Goal: Task Accomplishment & Management: Complete application form

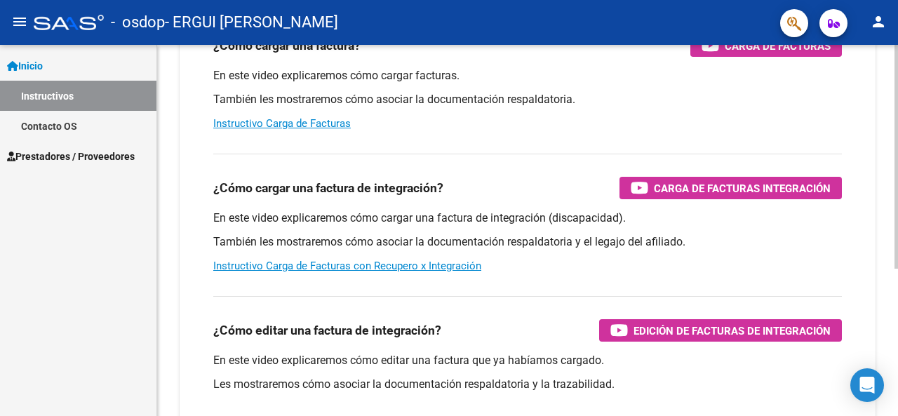
scroll to position [211, 0]
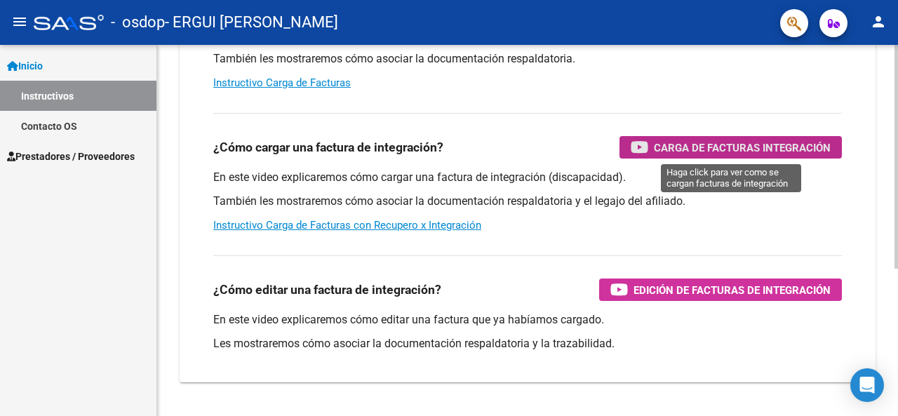
click at [697, 150] on span "Carga de Facturas Integración" at bounding box center [742, 148] width 177 height 18
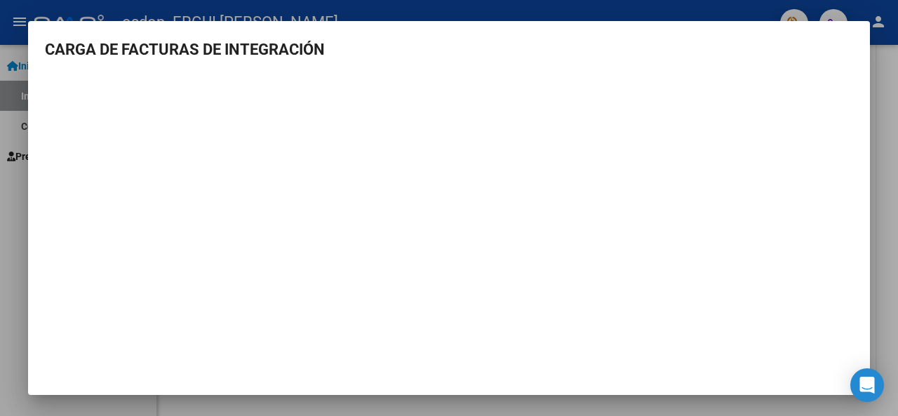
click at [787, 65] on mat-dialog-content "CARGA DE FACTURAS DE INTEGRACIÓN" at bounding box center [449, 203] width 842 height 330
click at [898, 316] on div at bounding box center [449, 208] width 898 height 416
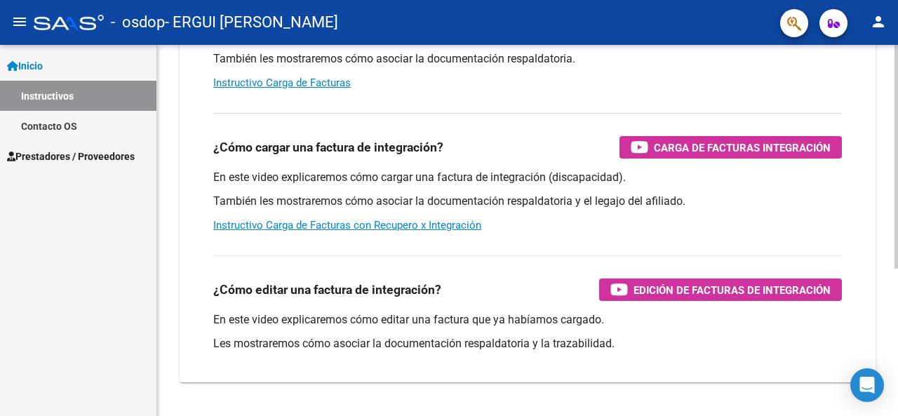
scroll to position [244, 0]
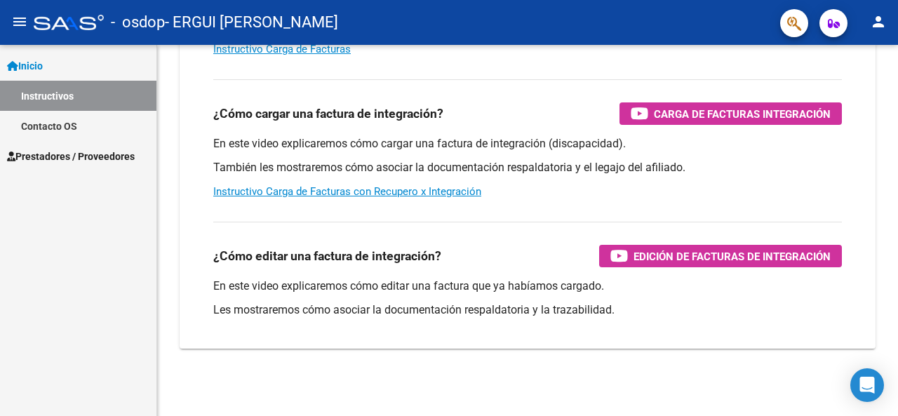
click at [90, 154] on span "Prestadores / Proveedores" at bounding box center [71, 156] width 128 height 15
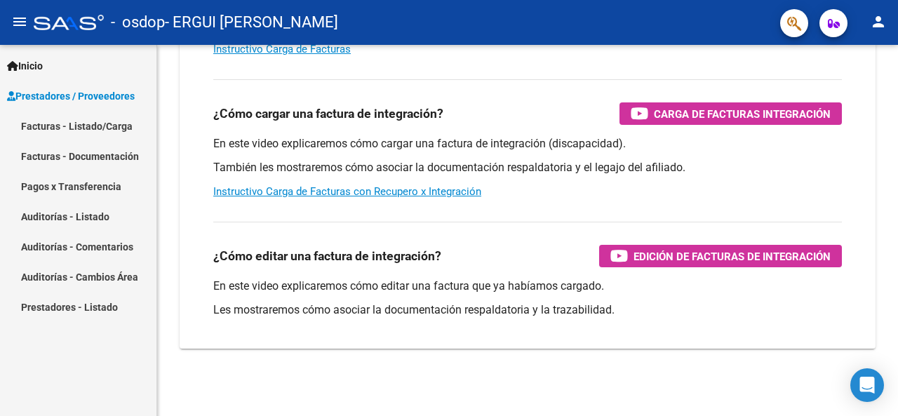
click at [114, 156] on link "Facturas - Documentación" at bounding box center [78, 156] width 157 height 30
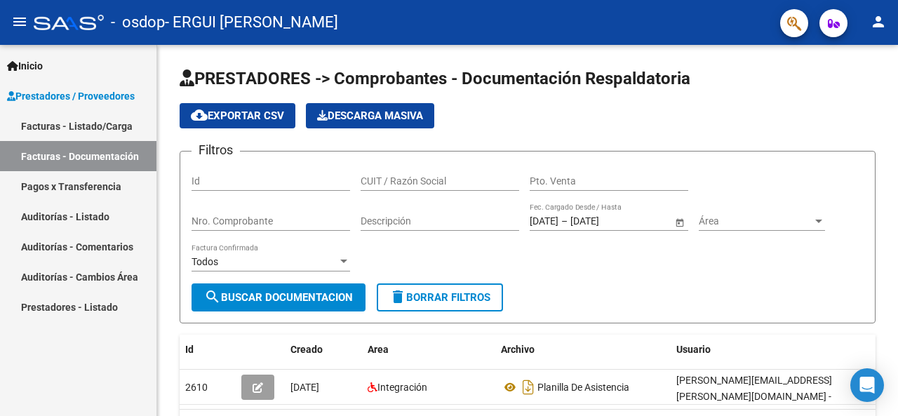
click at [75, 124] on link "Facturas - Listado/Carga" at bounding box center [78, 126] width 157 height 30
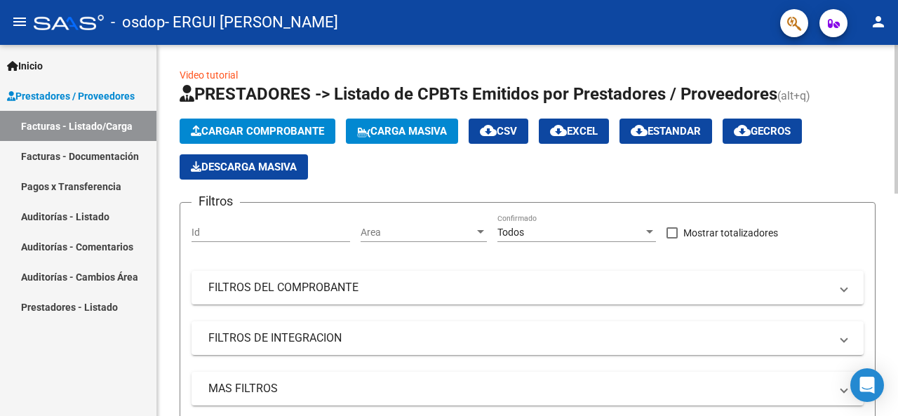
click at [289, 129] on span "Cargar Comprobante" at bounding box center [257, 131] width 133 height 13
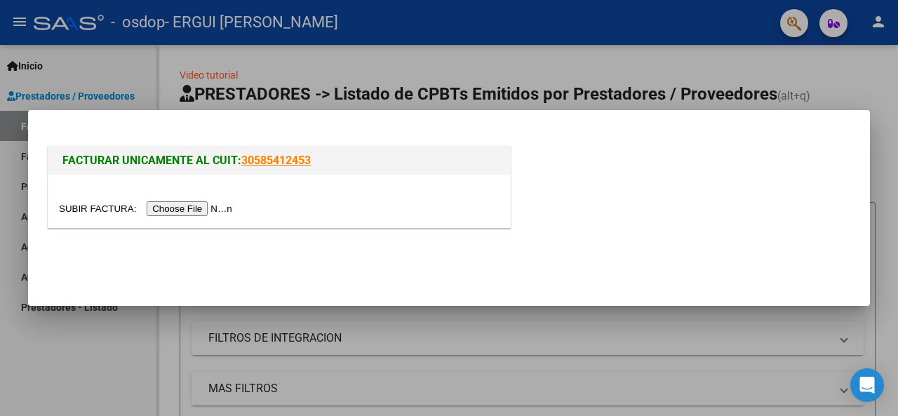
click at [207, 209] on input "file" at bounding box center [148, 208] width 178 height 15
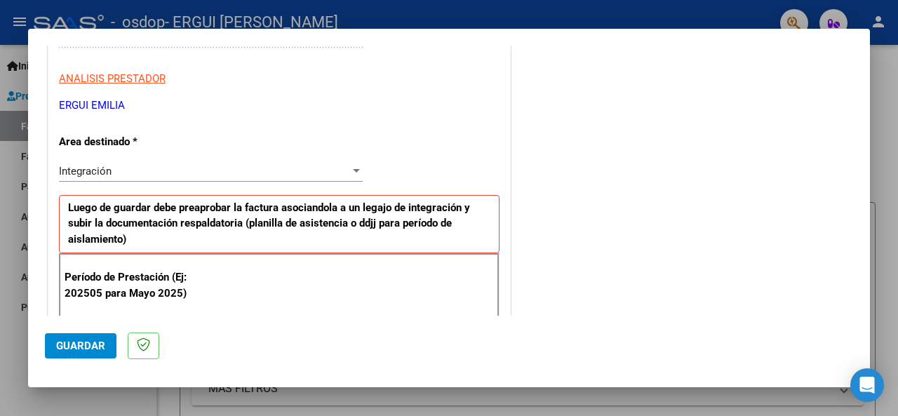
scroll to position [299, 0]
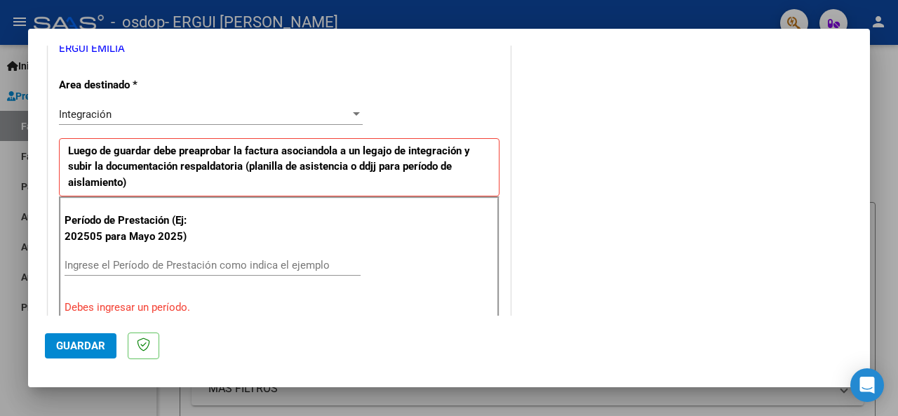
click at [263, 264] on input "Ingrese el Período de Prestación como indica el ejemplo" at bounding box center [213, 265] width 296 height 13
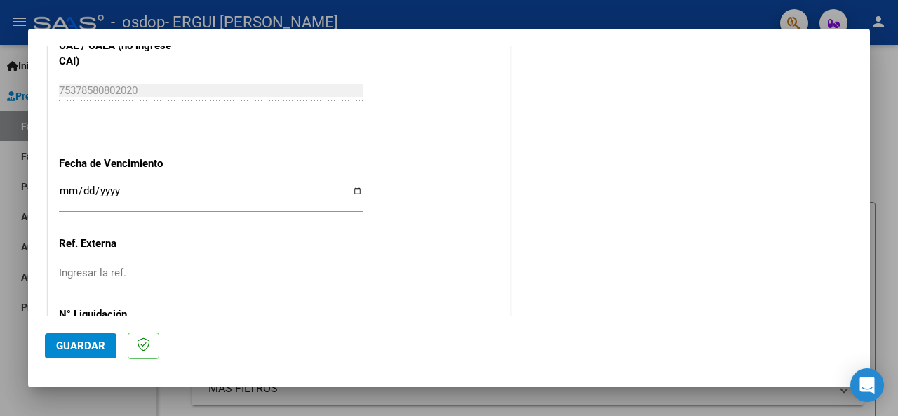
scroll to position [997, 0]
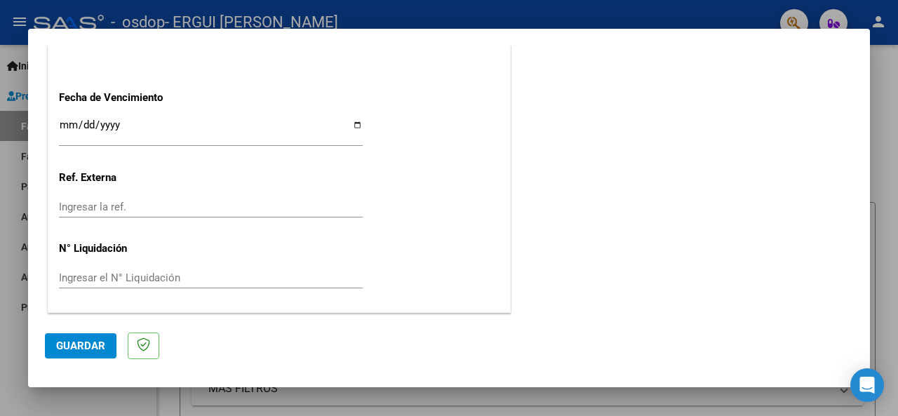
type input "202508"
click at [85, 341] on span "Guardar" at bounding box center [80, 346] width 49 height 13
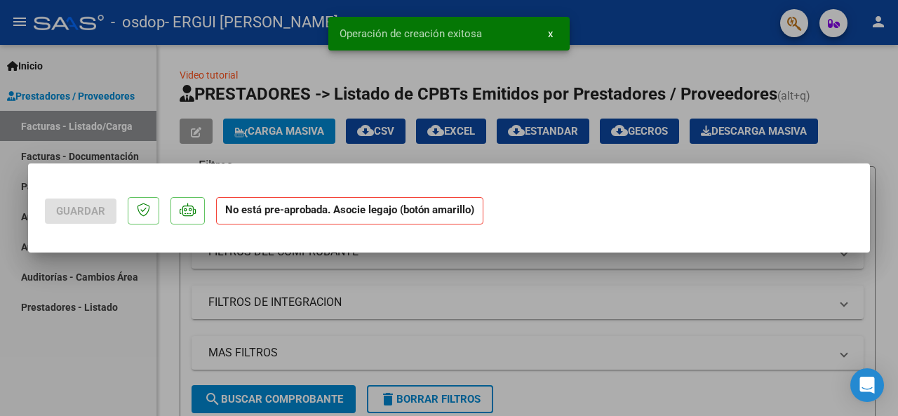
scroll to position [0, 0]
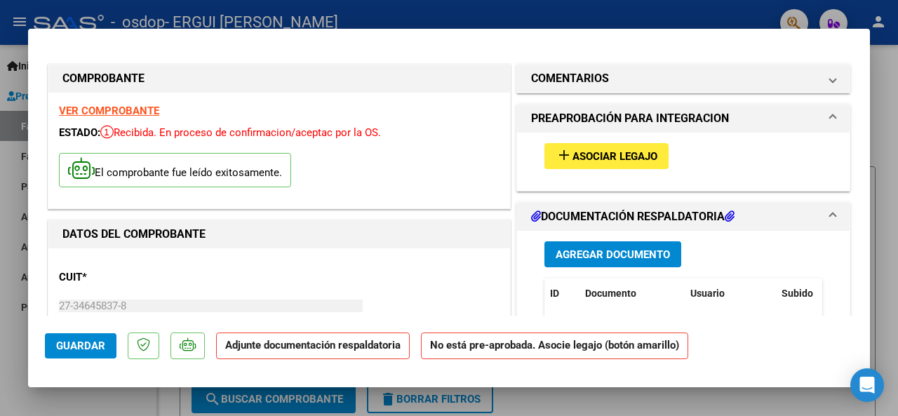
click at [632, 157] on span "Asociar Legajo" at bounding box center [615, 156] width 85 height 13
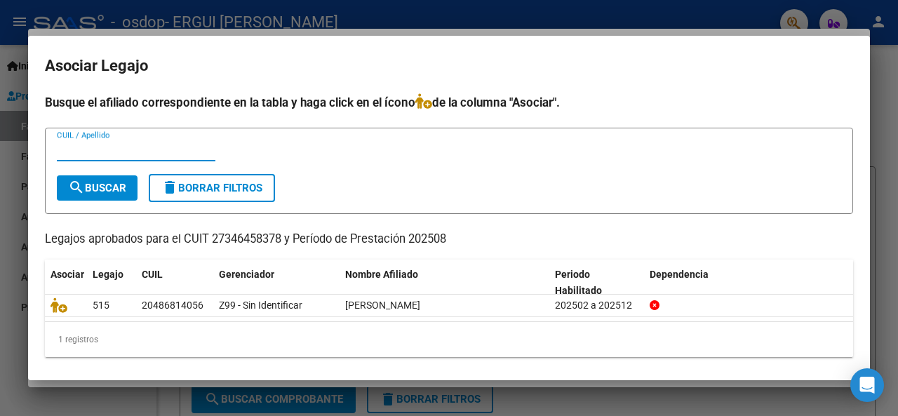
scroll to position [6, 0]
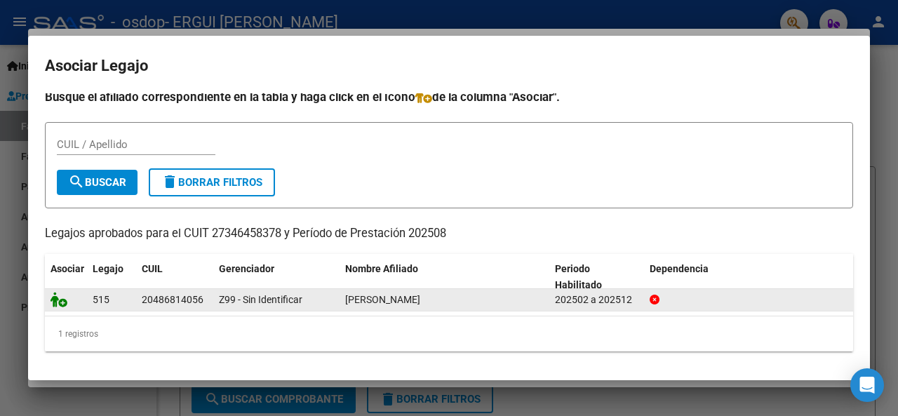
drag, startPoint x: 100, startPoint y: 295, endPoint x: 59, endPoint y: 298, distance: 41.5
click at [91, 296] on datatable-body-cell "515" at bounding box center [111, 300] width 49 height 22
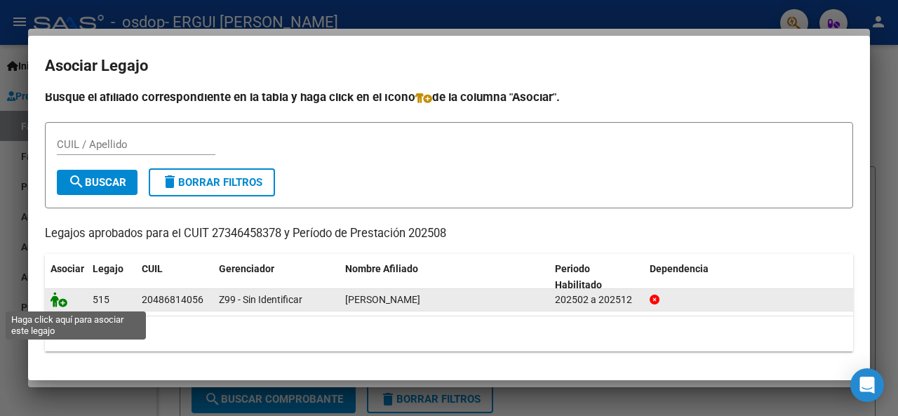
click at [59, 298] on icon at bounding box center [59, 299] width 17 height 15
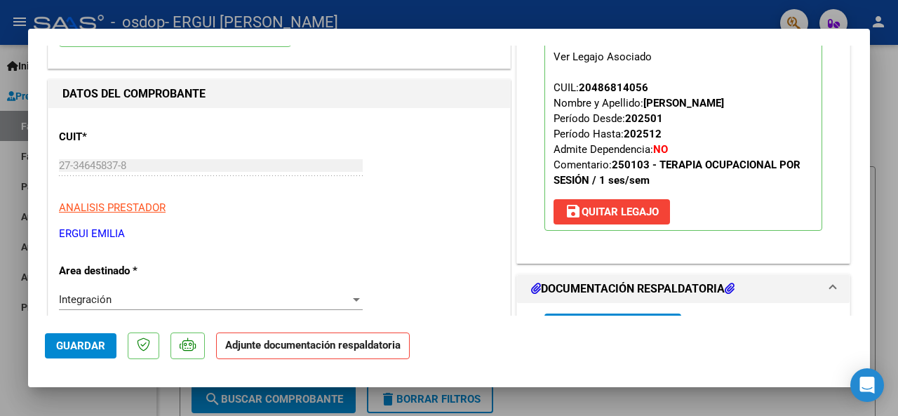
scroll to position [211, 0]
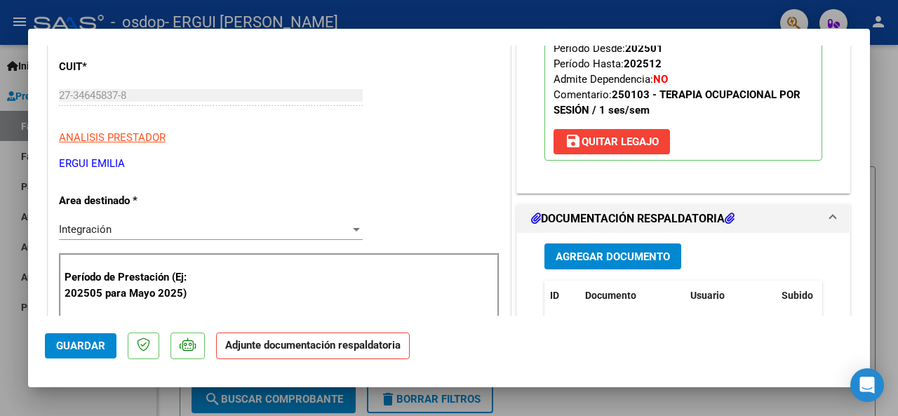
click at [641, 252] on span "Agregar Documento" at bounding box center [613, 257] width 114 height 13
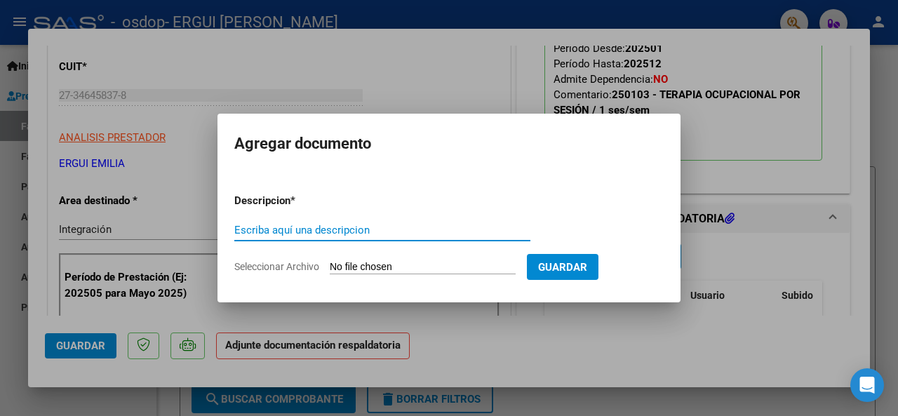
click at [335, 234] on input "Escriba aquí una descripcion" at bounding box center [382, 230] width 296 height 13
type input "Planilla de asistencia"
click at [580, 261] on span "Guardar" at bounding box center [562, 267] width 49 height 13
click at [420, 261] on input "Seleccionar Archivo" at bounding box center [423, 267] width 186 height 13
type input "C:\fakepath\Asistencia [PERSON_NAME] T.O [DATE].pdf"
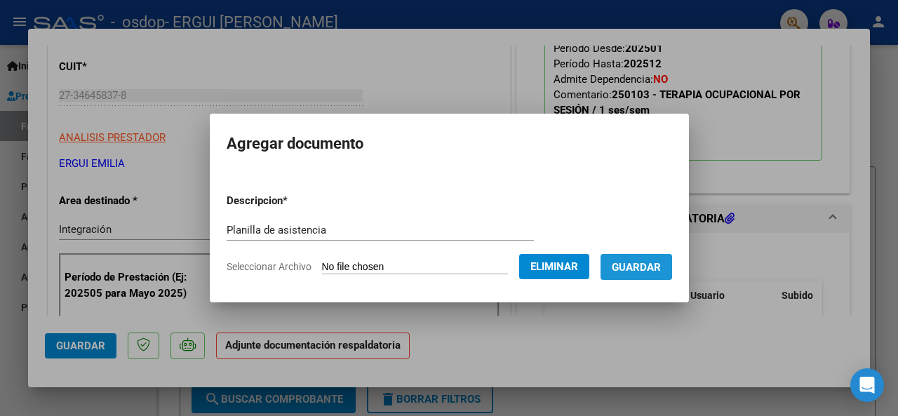
click at [653, 262] on span "Guardar" at bounding box center [636, 267] width 49 height 13
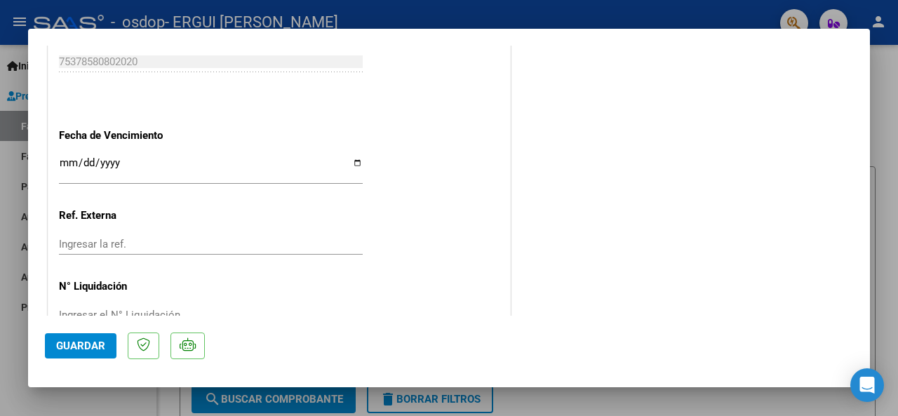
scroll to position [983, 0]
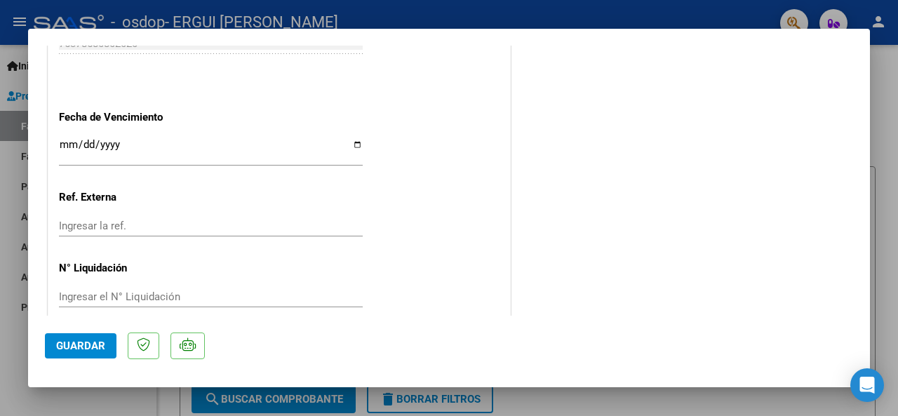
click at [84, 337] on button "Guardar" at bounding box center [81, 345] width 72 height 25
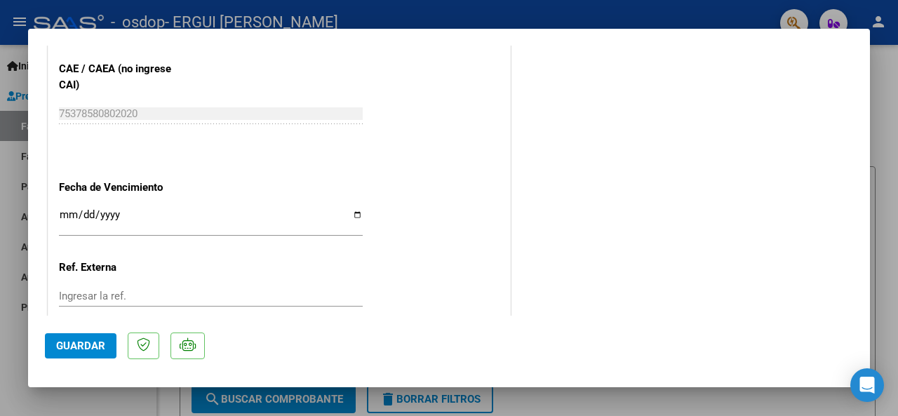
scroll to position [1002, 0]
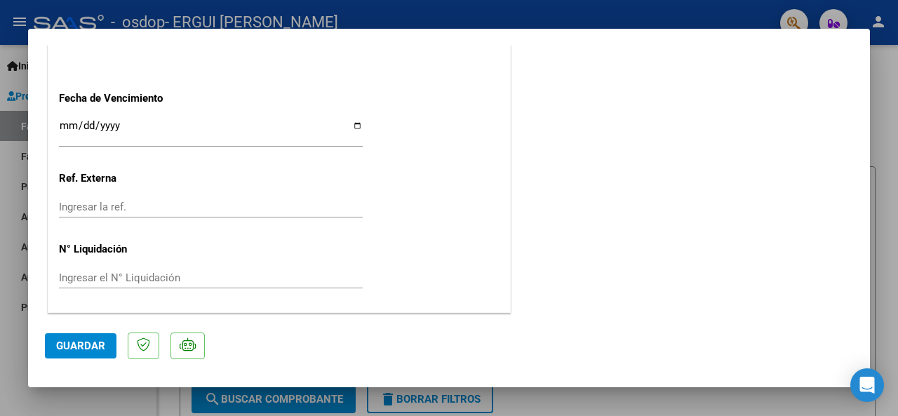
click at [898, 102] on div at bounding box center [449, 208] width 898 height 416
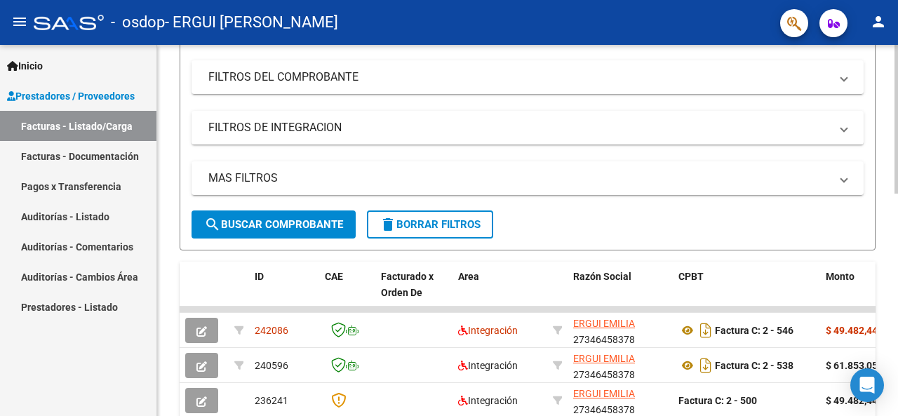
scroll to position [281, 0]
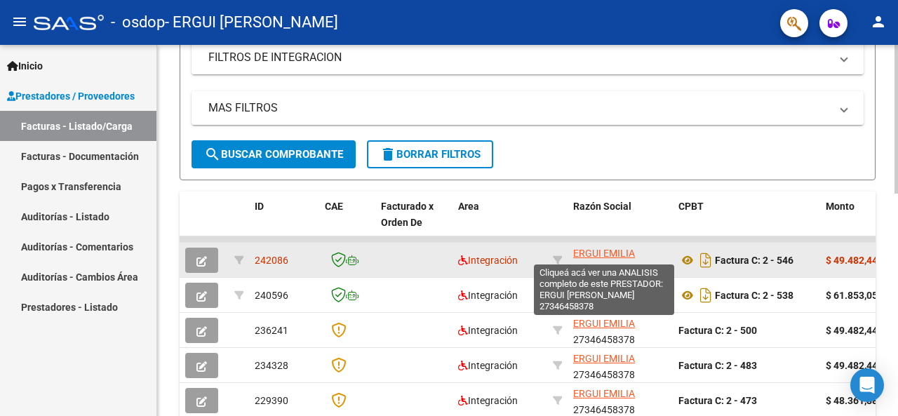
click at [598, 255] on span "ERGUI EMILIA" at bounding box center [604, 253] width 62 height 11
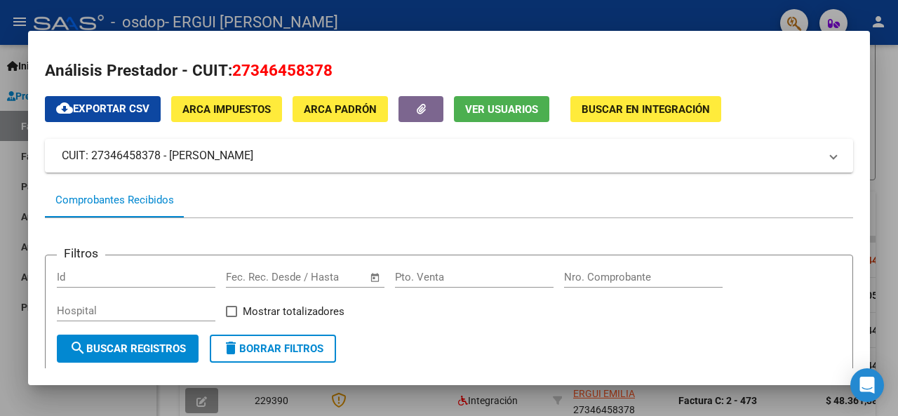
scroll to position [0, 0]
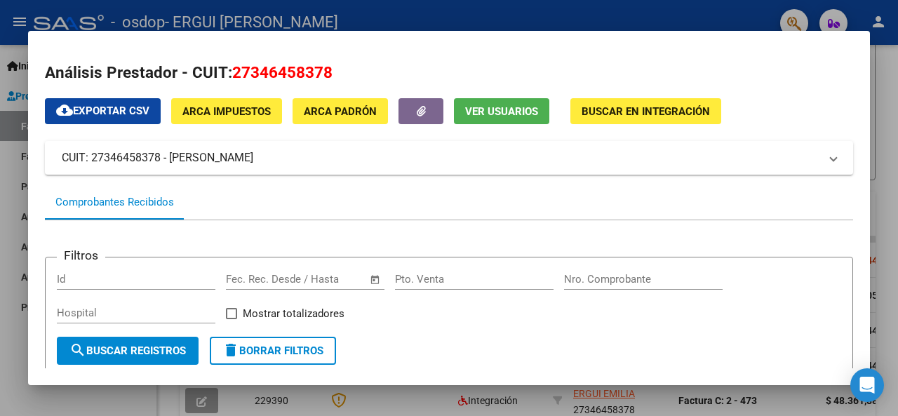
click at [898, 209] on div at bounding box center [449, 208] width 898 height 416
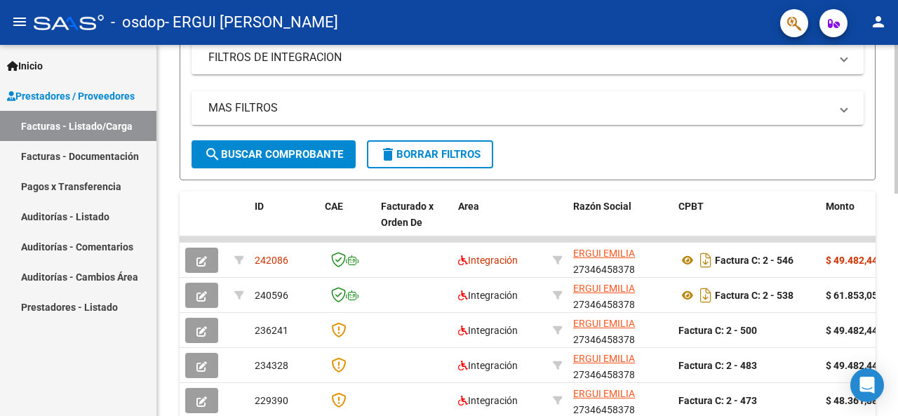
click at [877, 192] on div "Video tutorial PRESTADORES -> Listado de CPBTs Emitidos por Prestadores / Prove…" at bounding box center [527, 221] width 741 height 915
